Goal: Find contact information: Find contact information

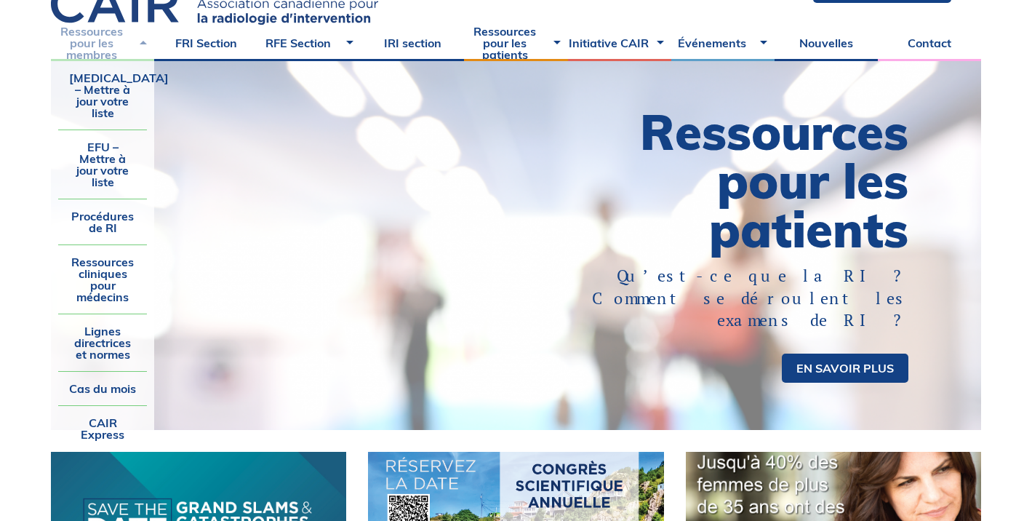
scroll to position [92, 0]
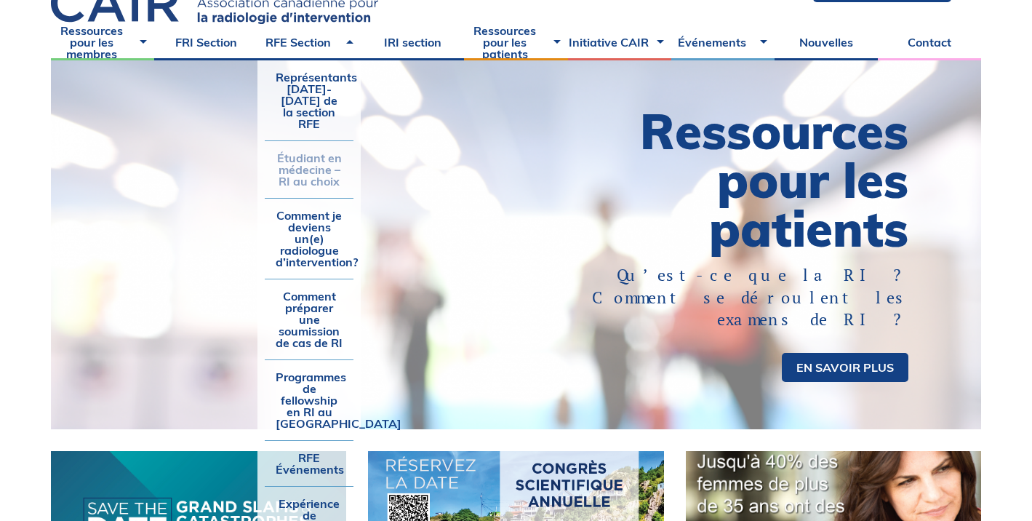
click at [324, 156] on link "Étudiant en médecine – RI au choix" at bounding box center [309, 169] width 89 height 57
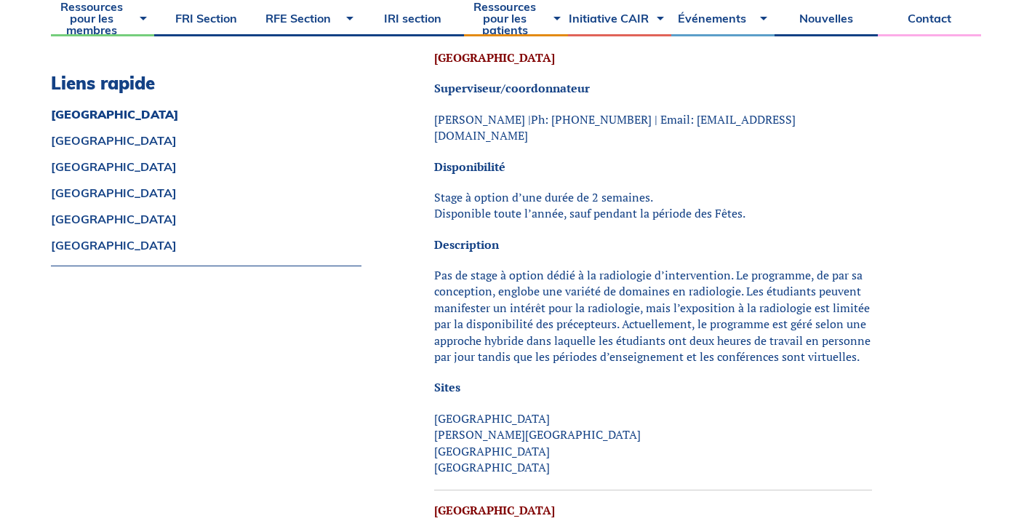
scroll to position [448, 0]
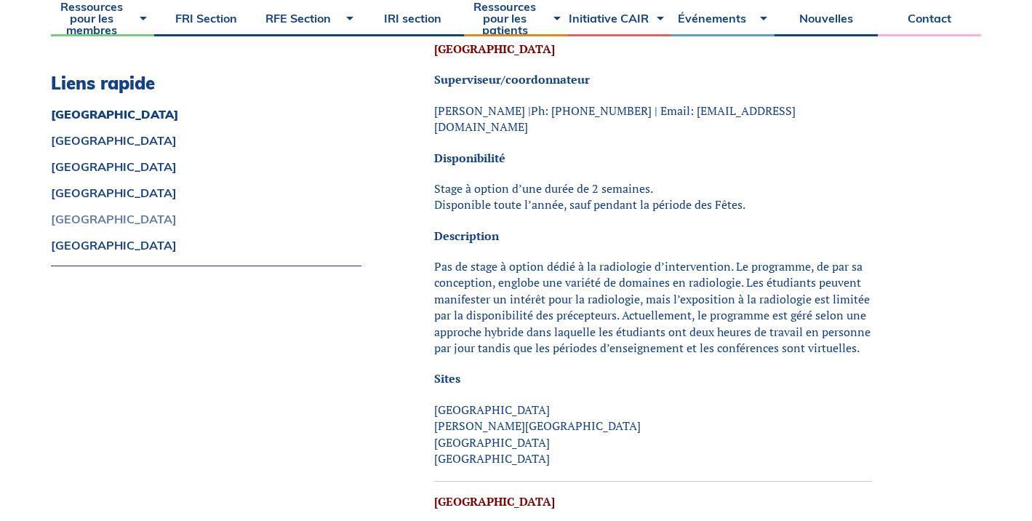
click at [80, 219] on link "[GEOGRAPHIC_DATA]" at bounding box center [206, 219] width 311 height 12
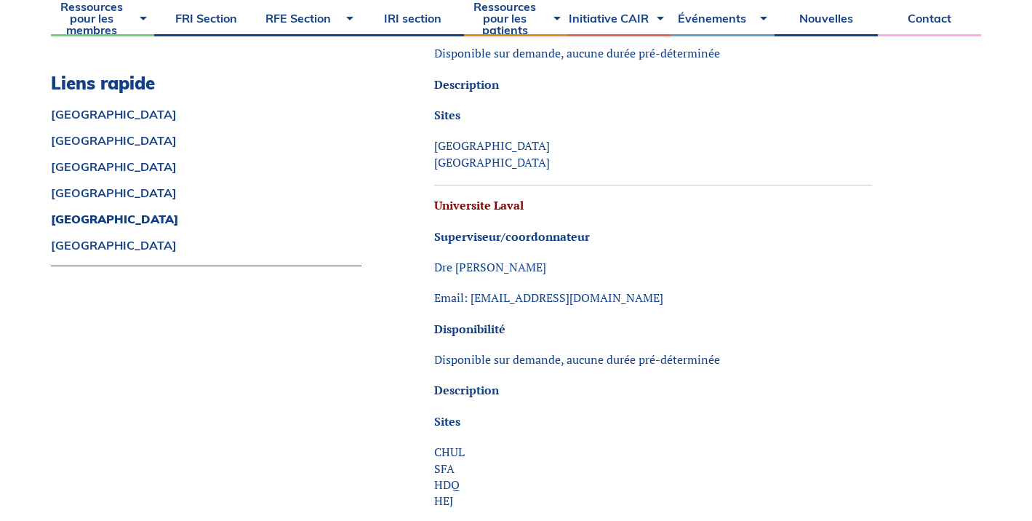
scroll to position [4341, 0]
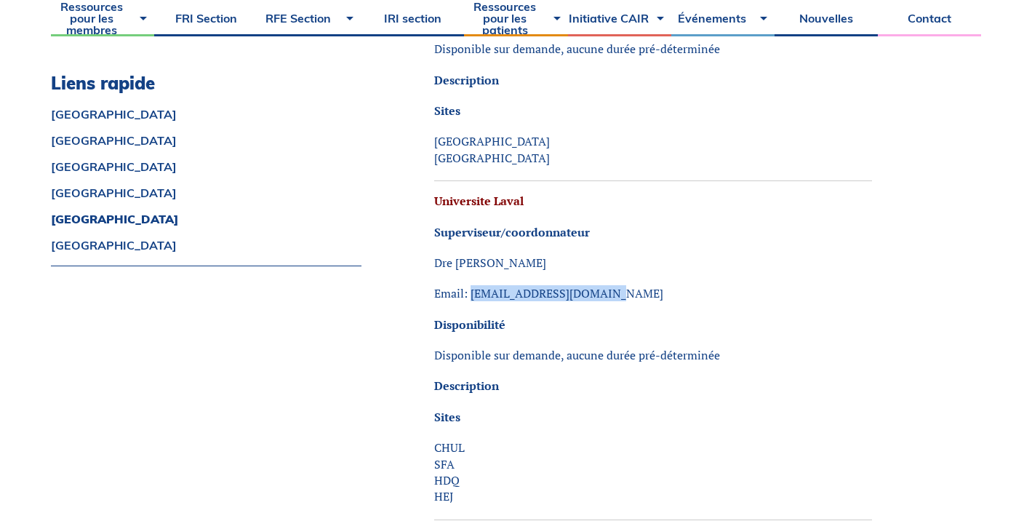
drag, startPoint x: 611, startPoint y: 199, endPoint x: 472, endPoint y: 196, distance: 138.9
click at [472, 285] on p "Email: [EMAIL_ADDRESS][DOMAIN_NAME]" at bounding box center [653, 293] width 438 height 16
copy p "[EMAIL_ADDRESS][DOMAIN_NAME]"
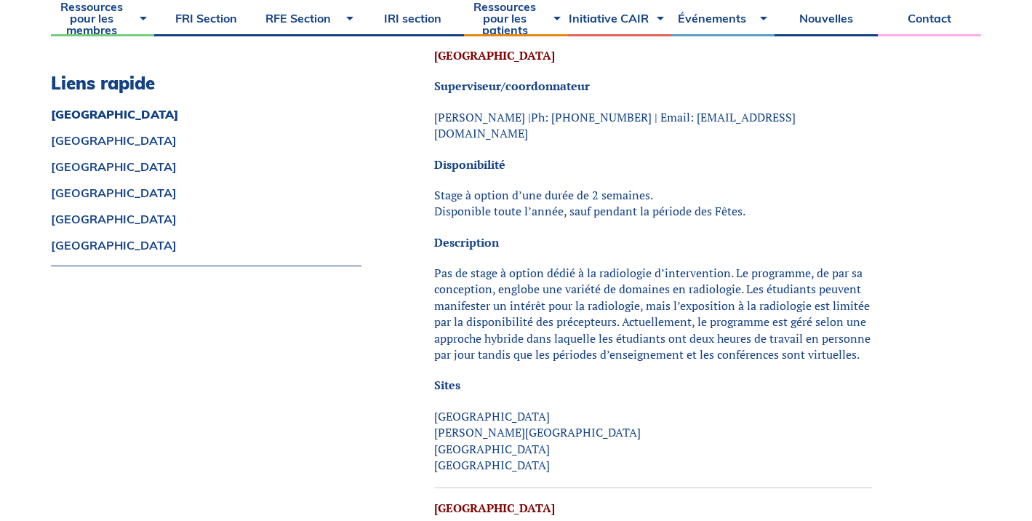
scroll to position [449, 0]
